Goal: Transaction & Acquisition: Register for event/course

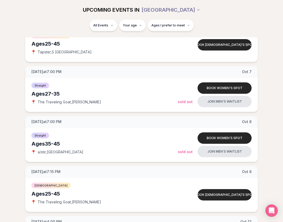
scroll to position [257, 0]
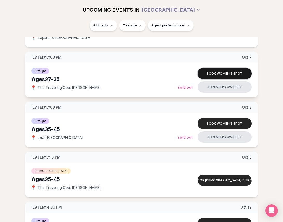
click at [217, 72] on button "Book women's spot" at bounding box center [225, 73] width 54 height 11
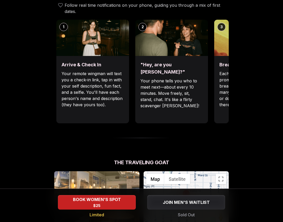
scroll to position [205, 0]
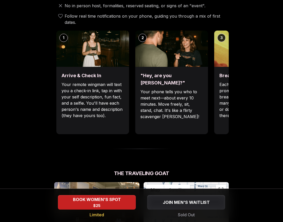
click at [217, 52] on img at bounding box center [250, 49] width 73 height 36
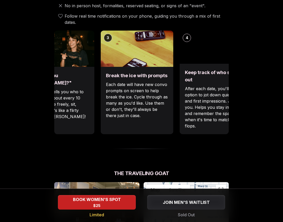
click at [39, 111] on div "Luvvly Speed Dating [DATE] Age Range 27 - 35 Orientation Straight Evening 7:00 …" at bounding box center [141, 144] width 275 height 645
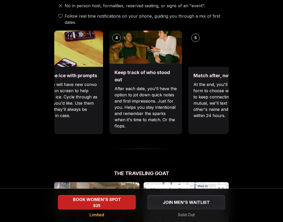
click at [67, 102] on p "Each date will have new convo prompts on screen to help break the ice. Cycle th…" at bounding box center [67, 100] width 62 height 37
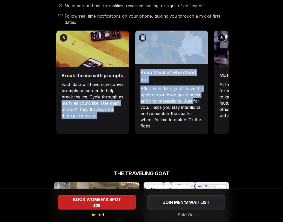
drag, startPoint x: 212, startPoint y: 96, endPoint x: 193, endPoint y: 98, distance: 18.8
click at [193, 98] on div "1 Arrive & Check In Your remote wingman will text you a check-in link, tap in w…" at bounding box center [141, 83] width 174 height 104
click at [186, 115] on p "After each date, you'll have the option to jot down quick notes and first impre…" at bounding box center [171, 108] width 62 height 44
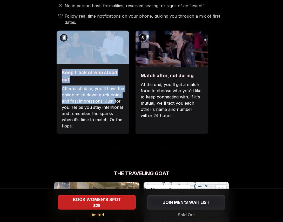
click at [67, 102] on p "After each date, you'll have the option to jot down quick notes and first impre…" at bounding box center [93, 108] width 62 height 44
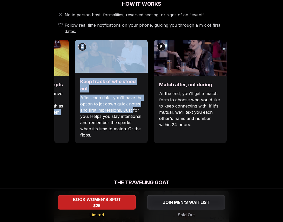
scroll to position [195, 0]
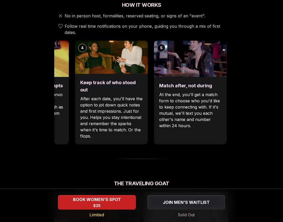
click at [24, 129] on div "Luvvly Speed Dating [DATE] Age Range 27 - 35 Orientation Straight Evening 7:00 …" at bounding box center [141, 154] width 275 height 645
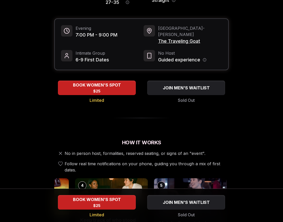
scroll to position [0, 0]
